Goal: Task Accomplishment & Management: Complete application form

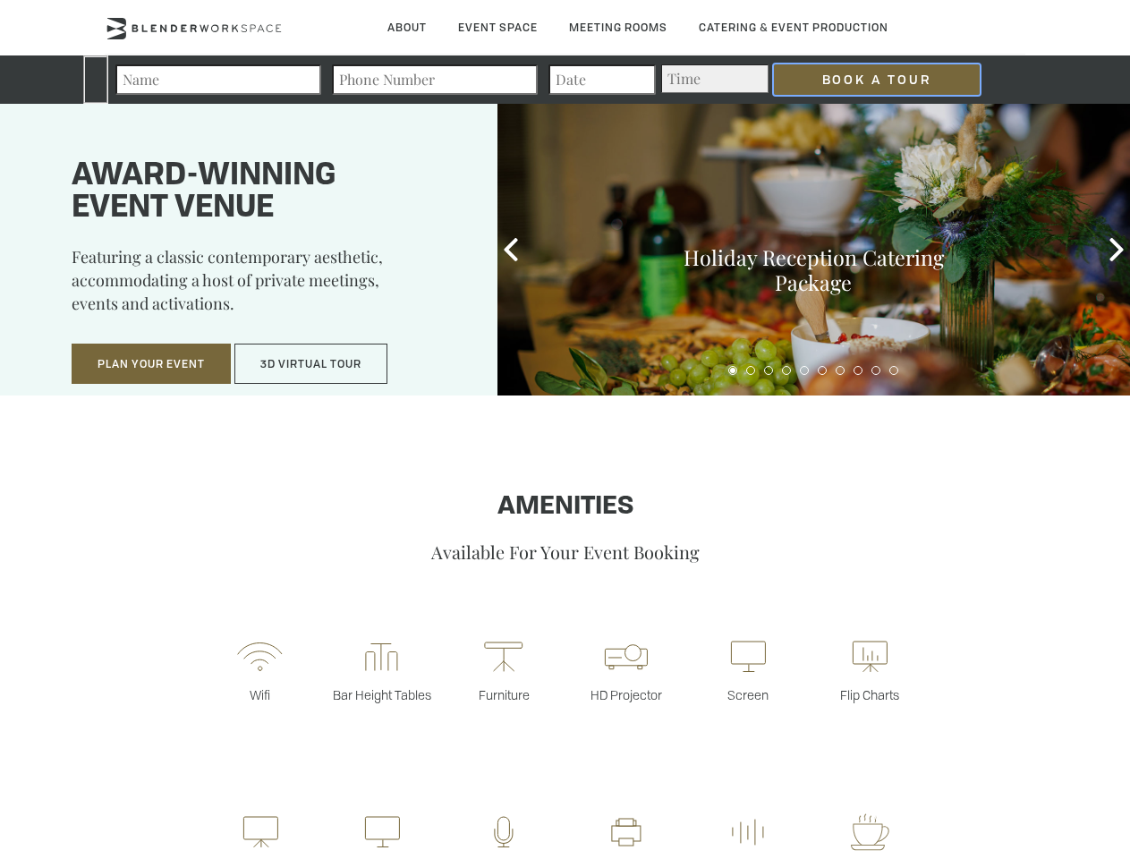
click at [862, 80] on input "Book a Tour" at bounding box center [877, 79] width 206 height 30
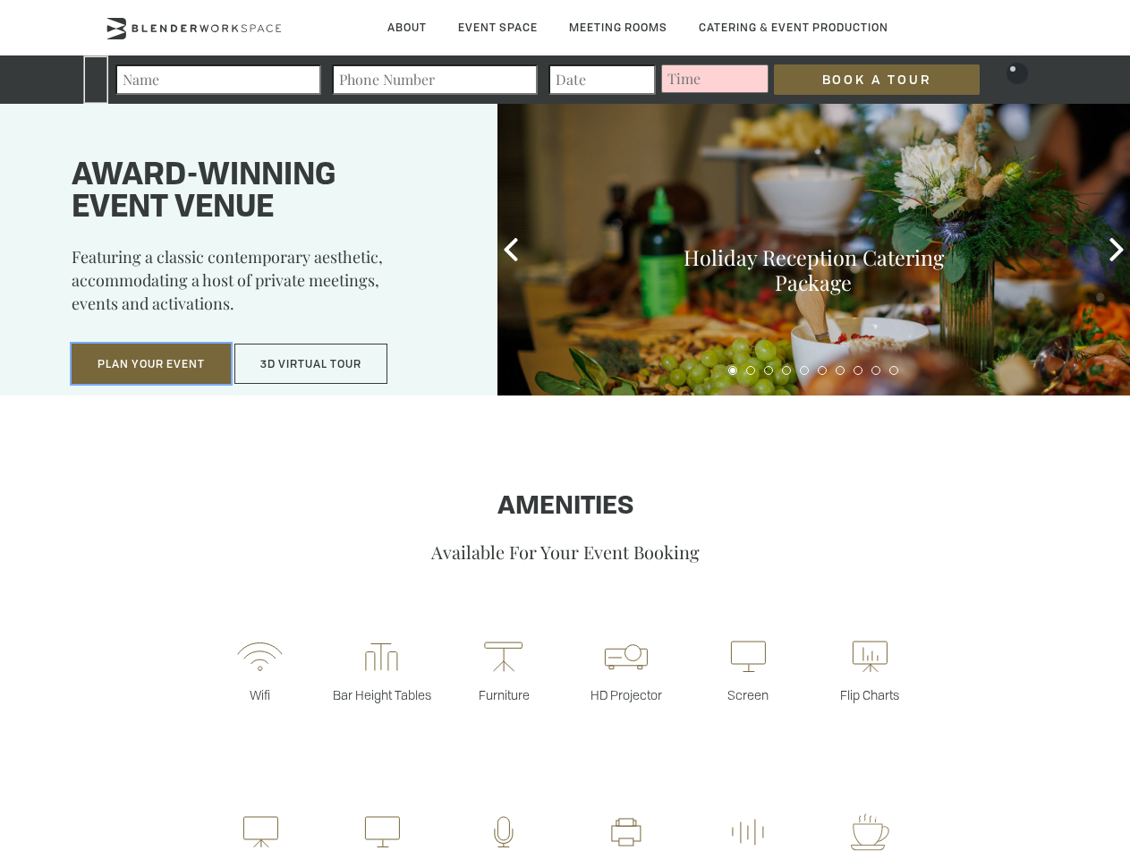
click at [151, 364] on button "Plan Your Event" at bounding box center [151, 364] width 159 height 41
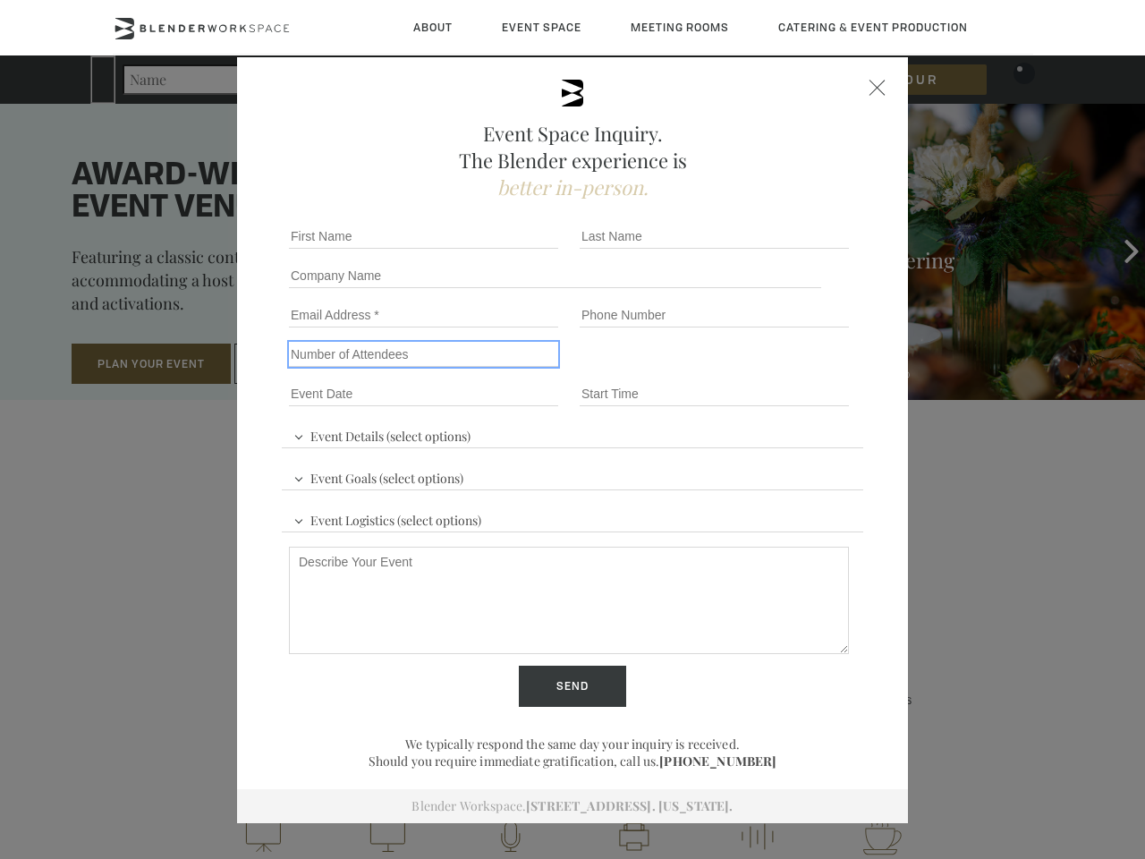
click at [311, 364] on input "Number of Attendees" at bounding box center [423, 354] width 269 height 25
click at [511, 250] on div "First name *" at bounding box center [427, 235] width 291 height 39
click at [1116, 250] on div "Event Space Inquiry. The Blender experience is better in-person. Event Details …" at bounding box center [572, 429] width 1145 height 859
click at [733, 370] on fieldset "Number of Attendees Budget Range" at bounding box center [572, 354] width 581 height 39
click at [751, 370] on fieldset "Number of Attendees Budget Range" at bounding box center [572, 354] width 581 height 39
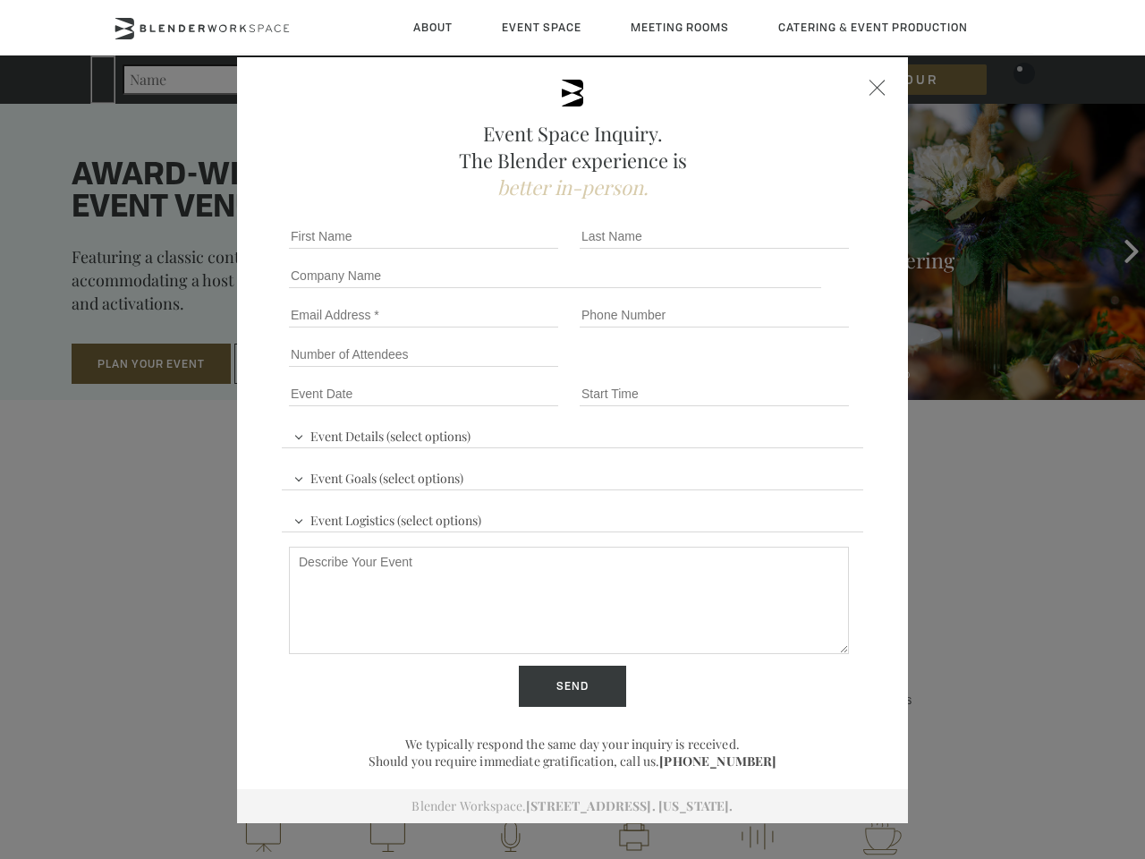
click at [768, 370] on fieldset "Number of Attendees Budget Range" at bounding box center [572, 354] width 581 height 39
click at [786, 370] on fieldset "Number of Attendees Budget Range" at bounding box center [572, 354] width 581 height 39
click at [804, 370] on fieldset "Number of Attendees Budget Range" at bounding box center [572, 354] width 581 height 39
